Goal: Task Accomplishment & Management: Manage account settings

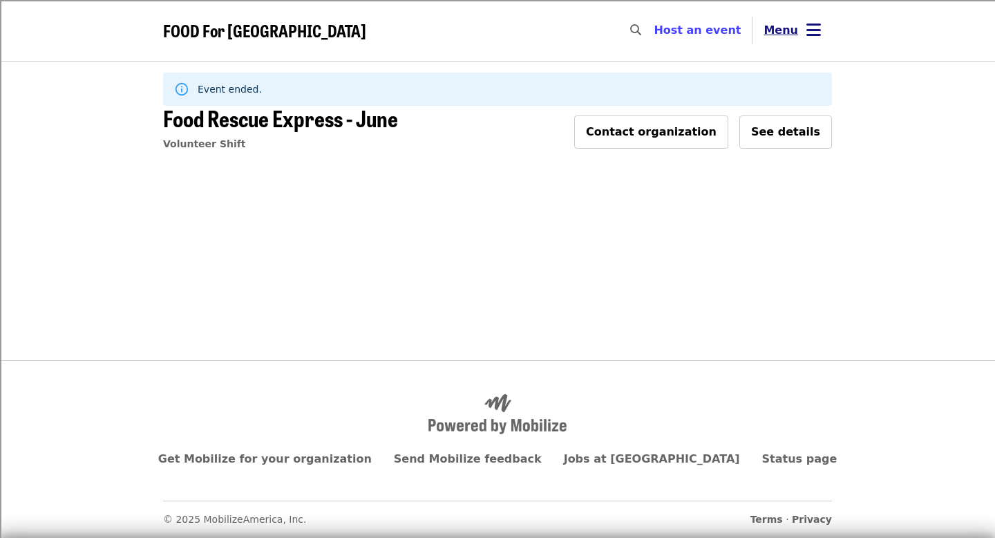
click at [788, 21] on button "Menu" at bounding box center [791, 30] width 79 height 33
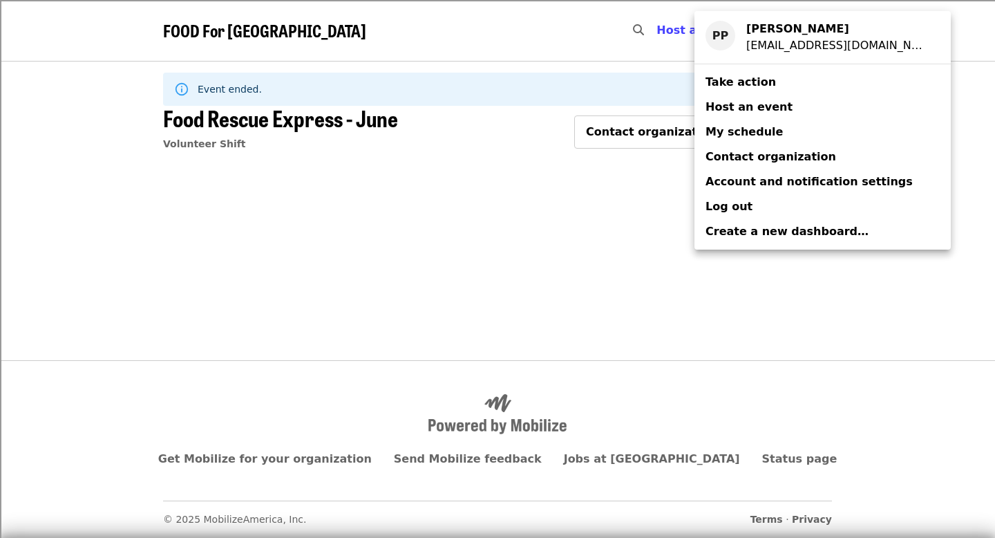
click at [755, 129] on span "My schedule" at bounding box center [743, 131] width 77 height 13
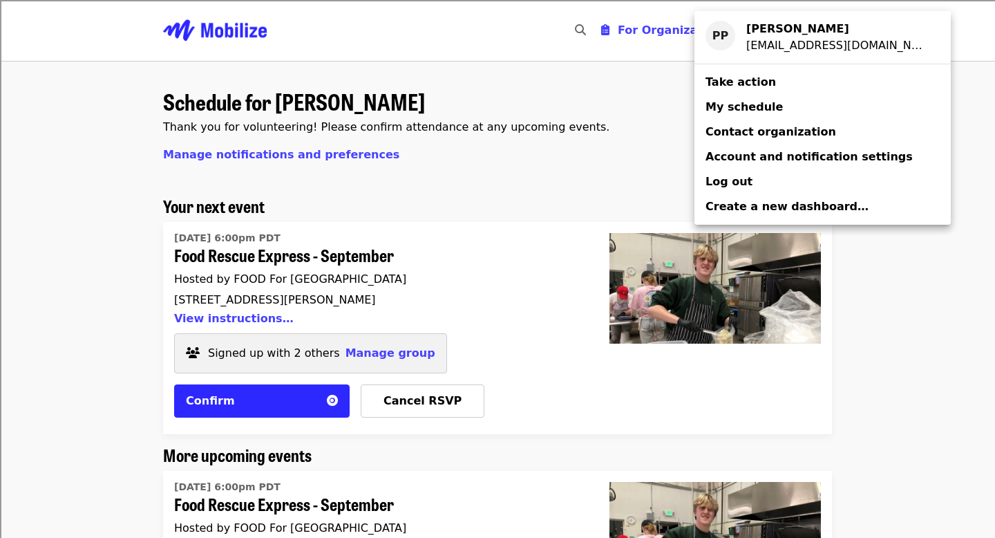
click at [851, 320] on div "Account menu" at bounding box center [497, 269] width 995 height 538
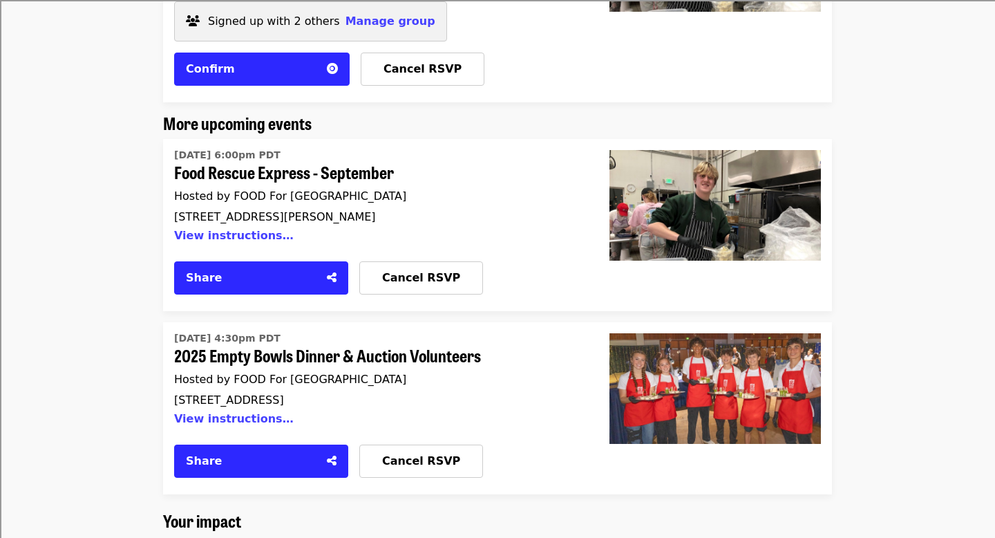
scroll to position [331, 0]
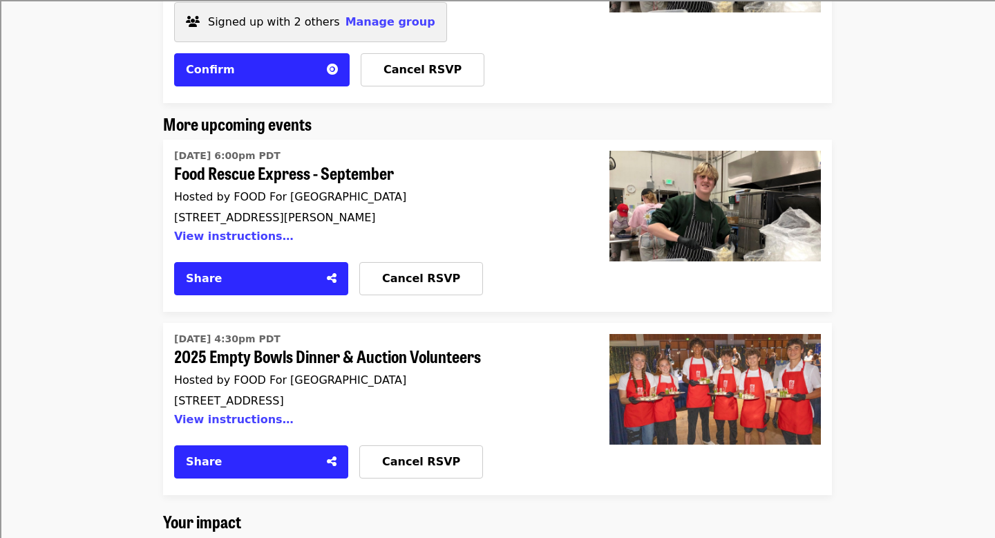
click at [361, 12] on div "Signed up with 2 others Manage group" at bounding box center [310, 22] width 273 height 40
click at [361, 18] on span "Manage group" at bounding box center [390, 21] width 90 height 13
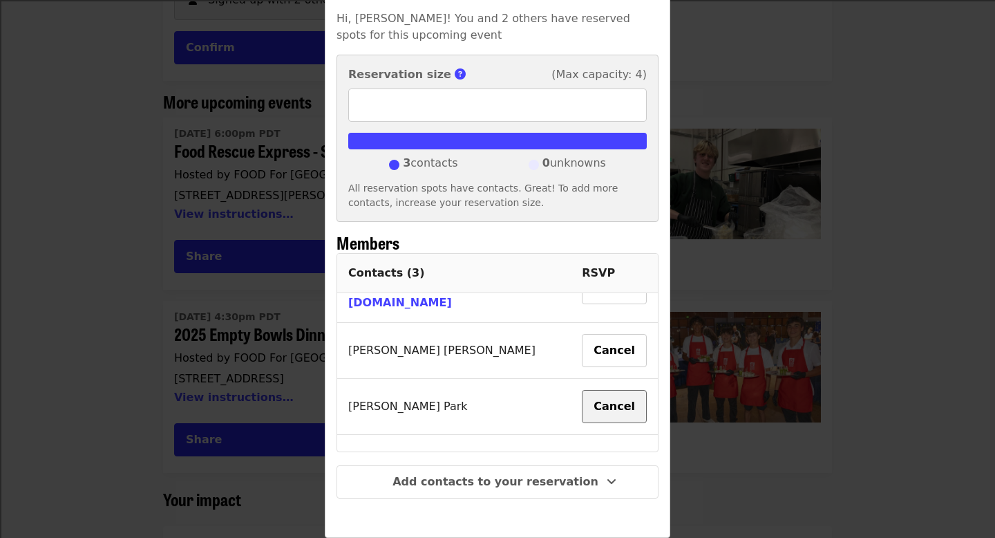
scroll to position [55, 0]
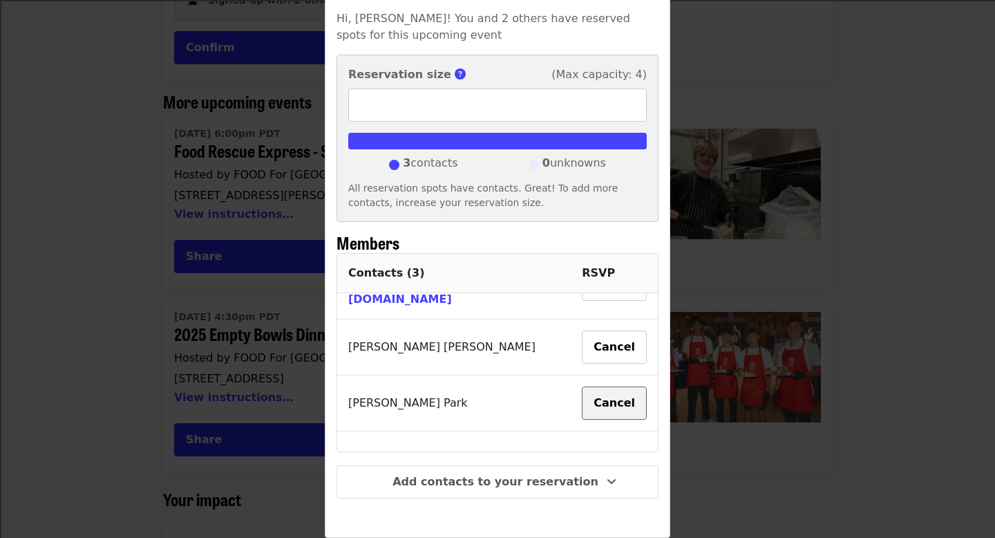
click at [582, 392] on button "Cancel" at bounding box center [614, 402] width 65 height 33
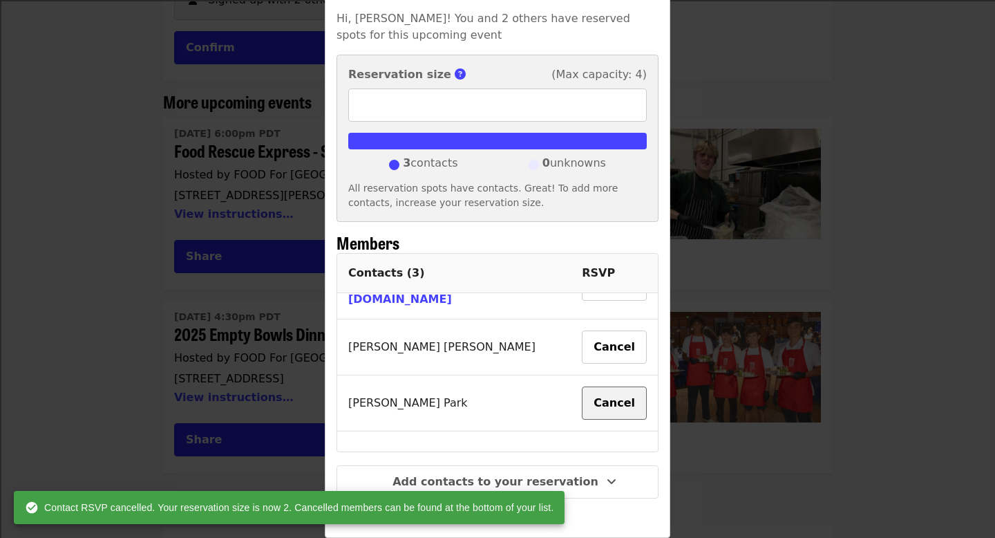
type input "*"
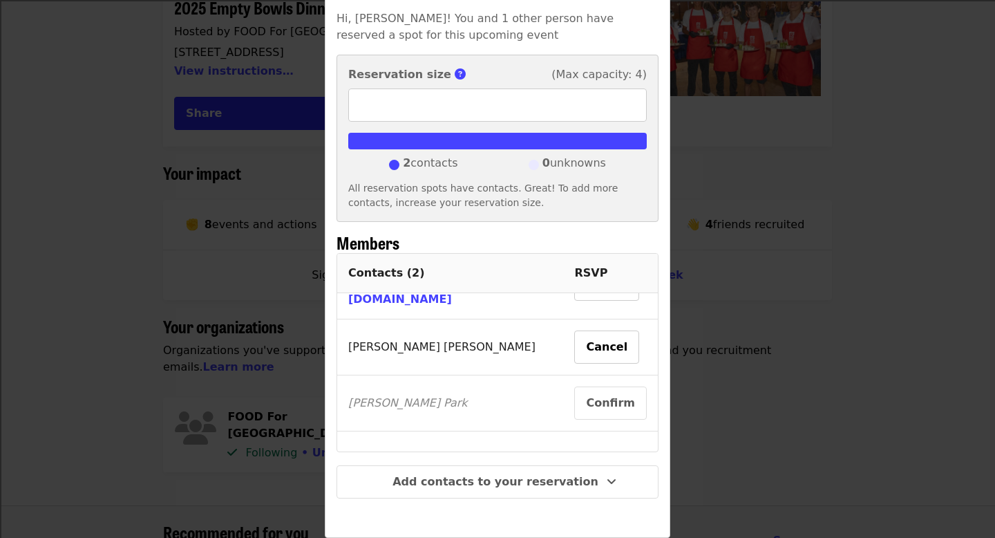
scroll to position [0, 0]
